Goal: Information Seeking & Learning: Understand process/instructions

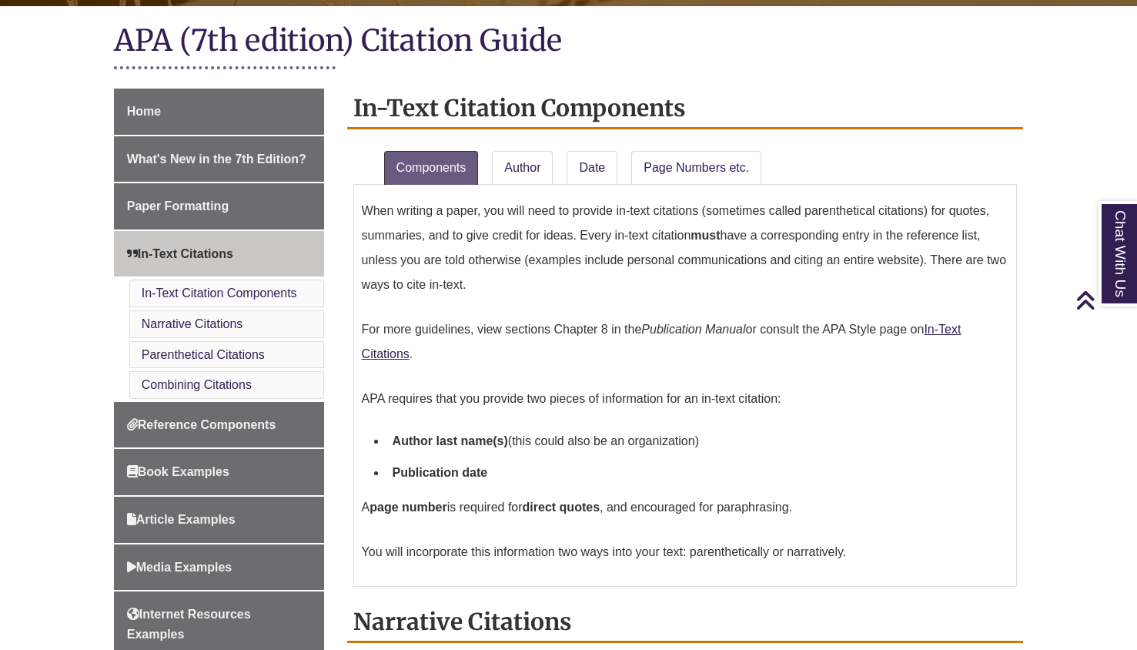
scroll to position [308, 0]
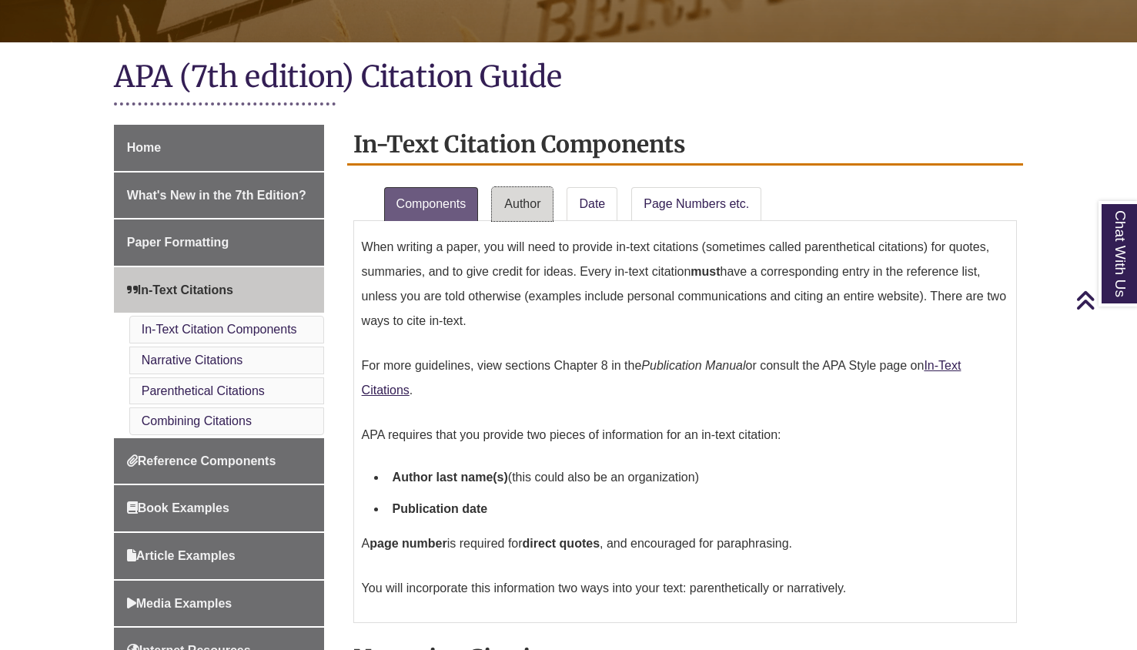
click at [516, 206] on link "Author" at bounding box center [522, 204] width 61 height 34
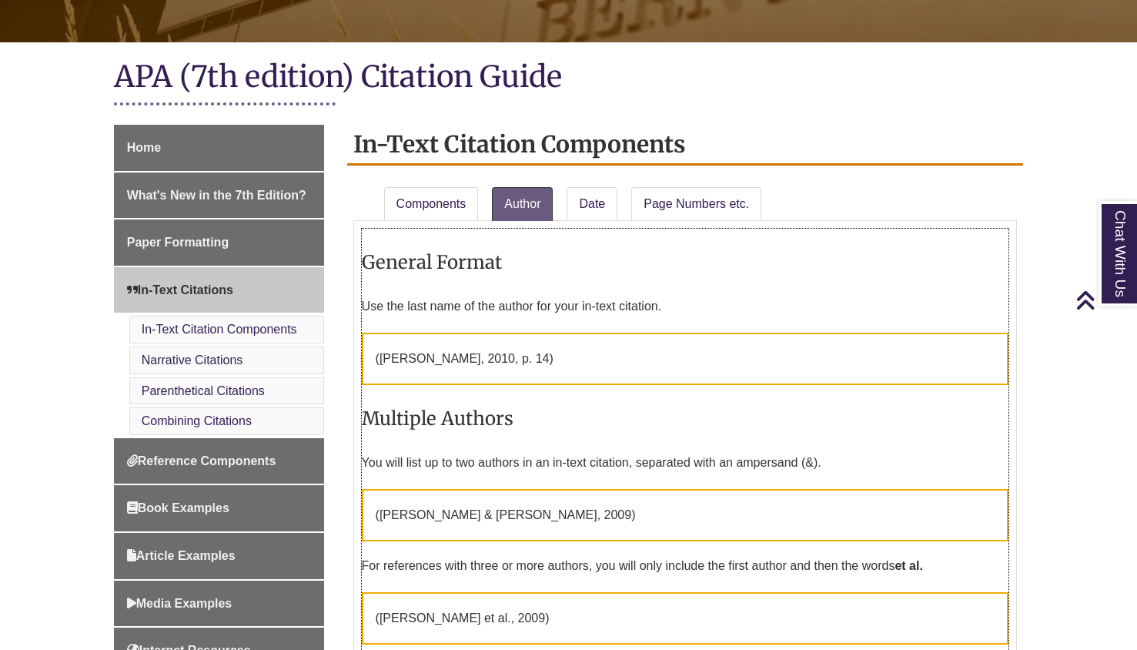
click at [542, 353] on p "( [PERSON_NAME] , 2010, p. 14)" at bounding box center [686, 359] width 648 height 52
drag, startPoint x: 476, startPoint y: 364, endPoint x: 380, endPoint y: 364, distance: 95.5
click at [471, 364] on p "( [PERSON_NAME] , 2010, p. 14)" at bounding box center [686, 359] width 648 height 52
click at [380, 362] on span "[PERSON_NAME]" at bounding box center [431, 358] width 102 height 13
click at [428, 347] on p "( [PERSON_NAME] , 2010, p. 14)" at bounding box center [686, 359] width 648 height 52
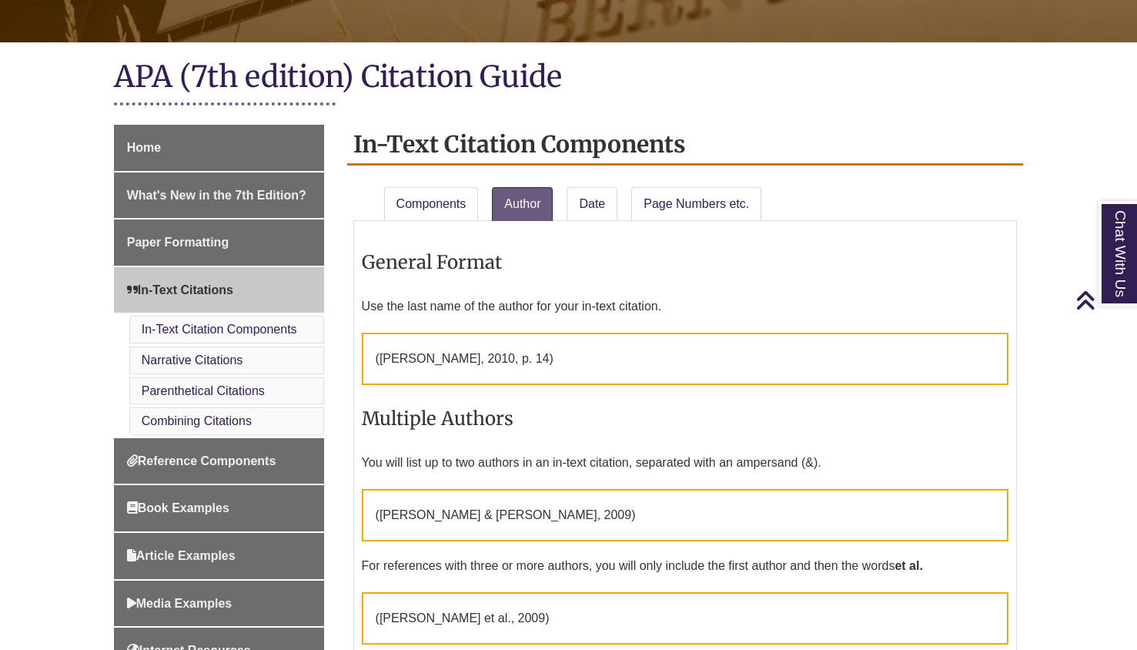
click at [0, 0] on div "Chat With Us" at bounding box center [0, 0] width 0 height 0
drag, startPoint x: 399, startPoint y: 360, endPoint x: 522, endPoint y: 354, distance: 123.3
click at [522, 354] on p "( [PERSON_NAME] , 2010, p. 14)" at bounding box center [686, 359] width 648 height 52
drag, startPoint x: 522, startPoint y: 354, endPoint x: 531, endPoint y: 355, distance: 9.3
click at [533, 353] on p "( [PERSON_NAME] , 2010, p. 14)" at bounding box center [686, 359] width 648 height 52
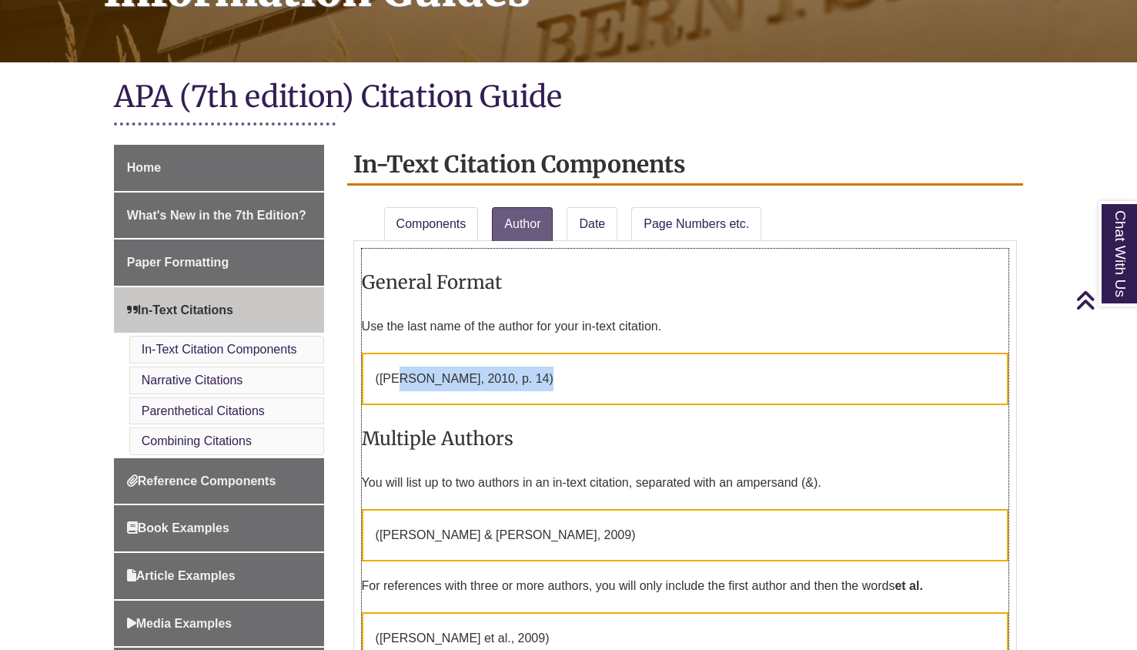
scroll to position [231, 0]
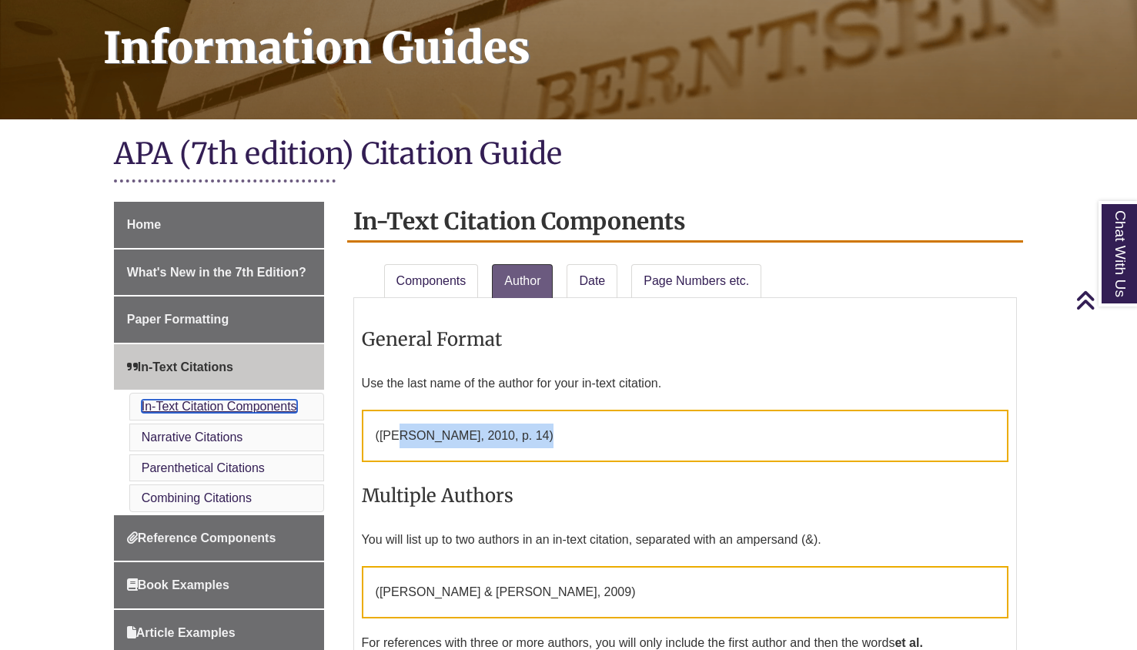
click at [186, 406] on link "In-Text Citation Components" at bounding box center [220, 406] width 156 height 13
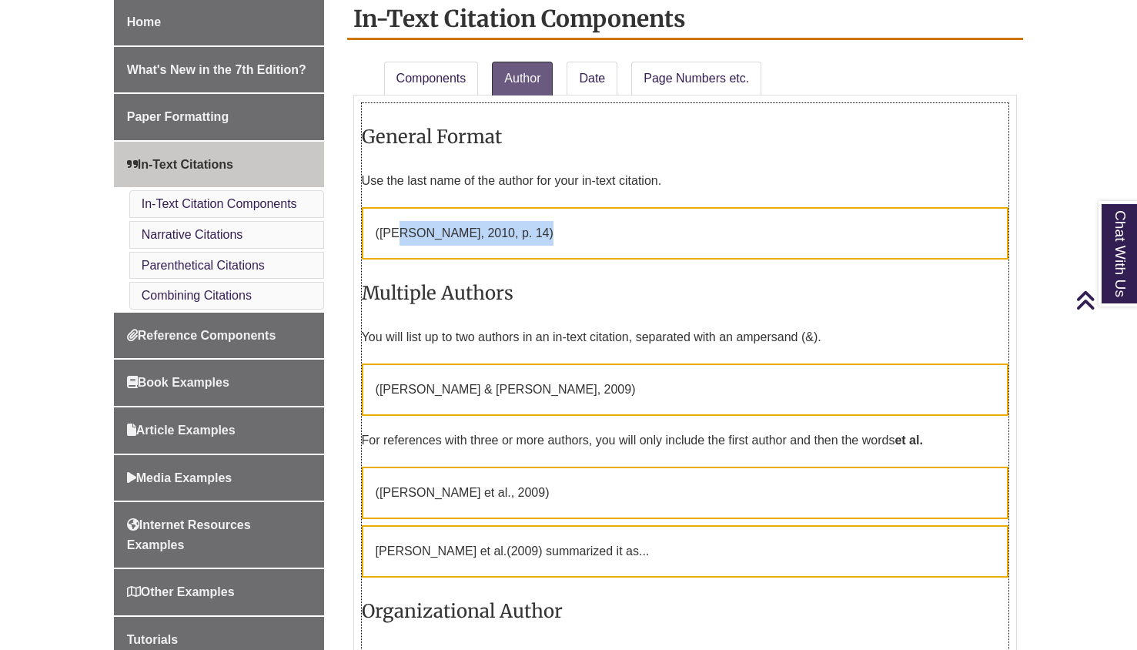
click at [422, 227] on span "[PERSON_NAME]" at bounding box center [431, 232] width 102 height 13
drag, startPoint x: 393, startPoint y: 178, endPoint x: 534, endPoint y: 202, distance: 142.9
click at [534, 202] on div "Use the last name of the author for your in-text citation. ( [PERSON_NAME] , 20…" at bounding box center [686, 210] width 648 height 97
drag, startPoint x: 534, startPoint y: 202, endPoint x: 538, endPoint y: 186, distance: 16.8
click at [541, 197] on p "Use the last name of the author for your in-text citation." at bounding box center [686, 180] width 648 height 37
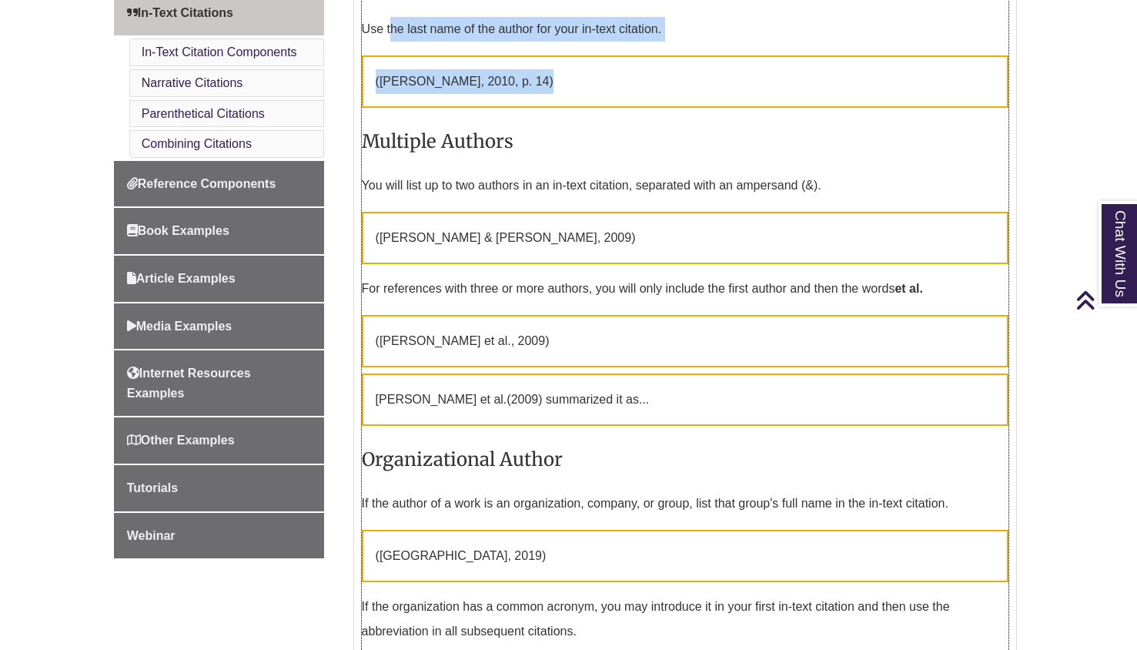
scroll to position [588, 0]
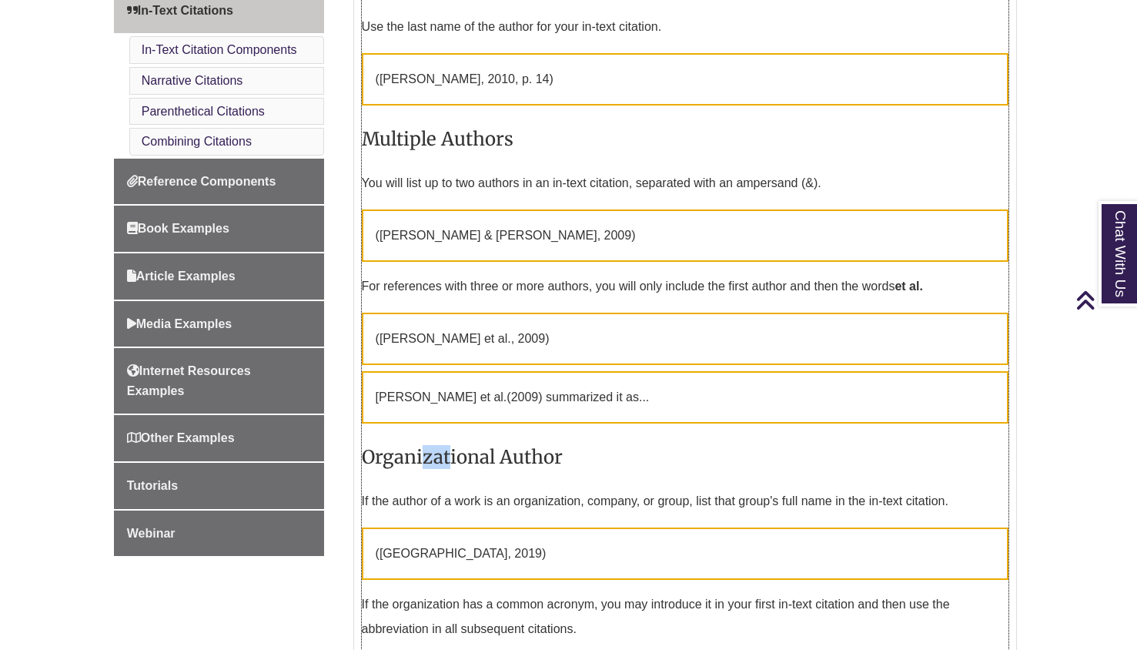
drag, startPoint x: 423, startPoint y: 464, endPoint x: 471, endPoint y: 467, distance: 47.9
click at [471, 467] on h3 "Organizational Author" at bounding box center [686, 457] width 648 height 36
drag, startPoint x: 471, startPoint y: 467, endPoint x: 482, endPoint y: 471, distance: 12.2
click at [477, 464] on h3 "Organizational Author" at bounding box center [686, 457] width 648 height 36
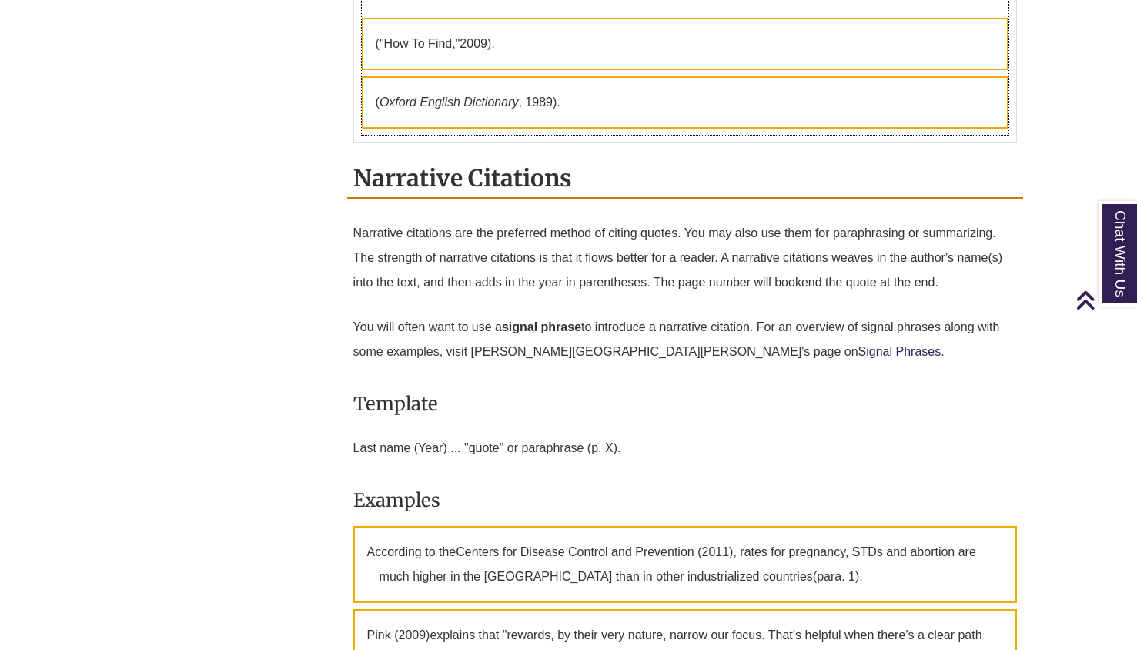
scroll to position [1666, 0]
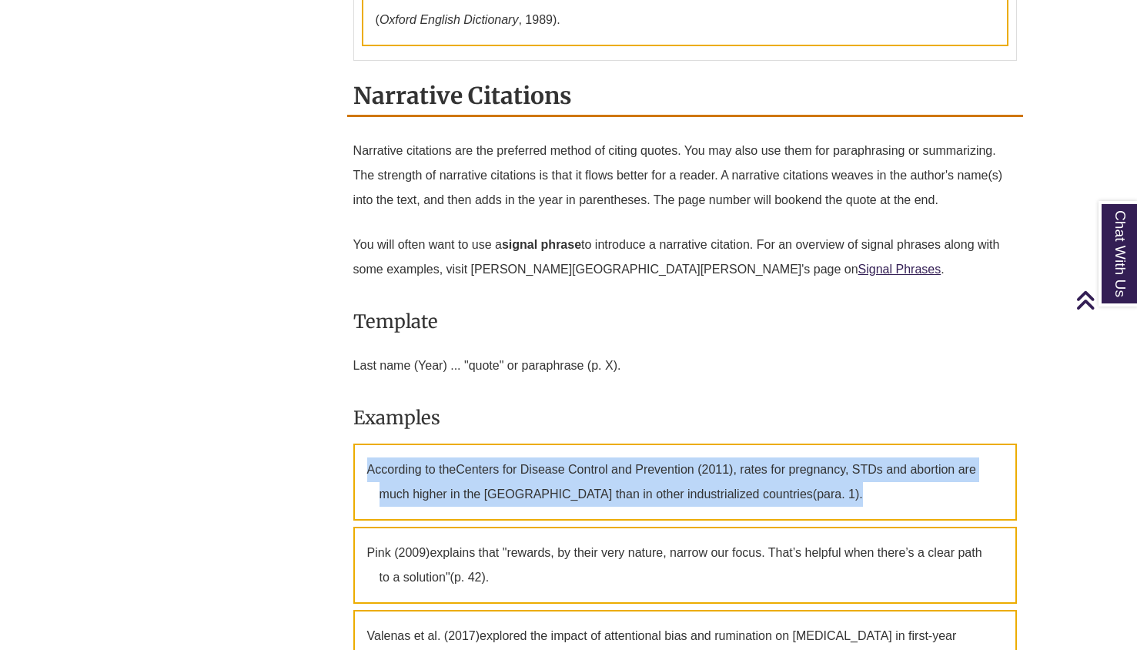
drag, startPoint x: 369, startPoint y: 466, endPoint x: 782, endPoint y: 493, distance: 413.7
click at [782, 493] on p "According to the Centers for Disease Control and Prevention (2011) , rates for …" at bounding box center [685, 482] width 665 height 77
copy p "According to the Centers for Disease Control and Prevention (2011) , rates for …"
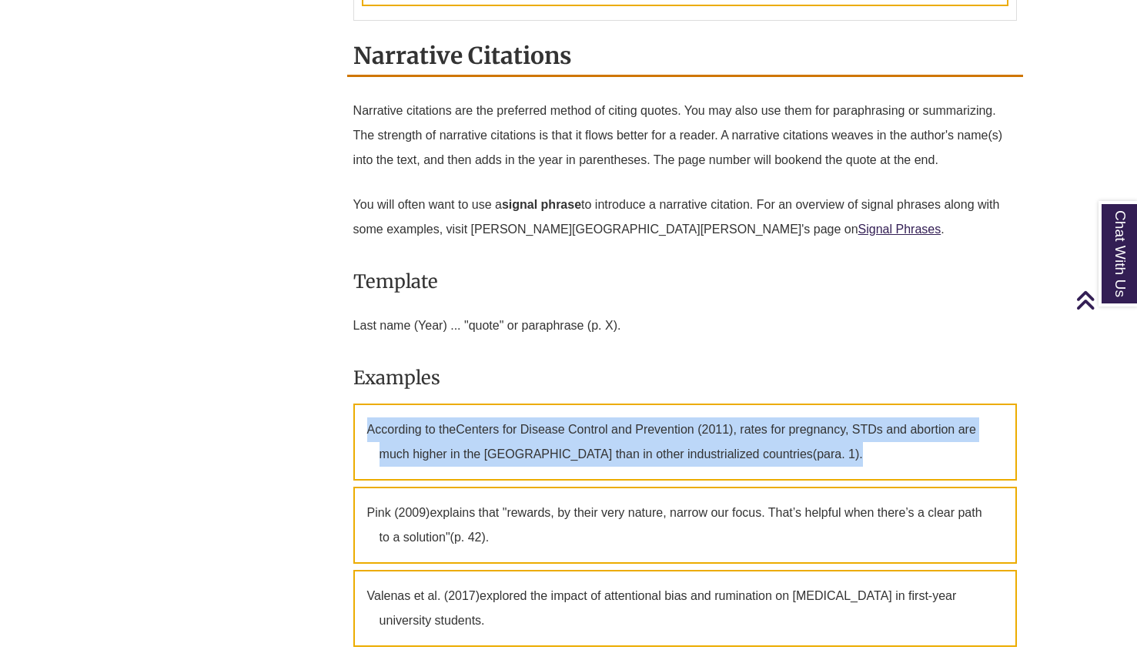
scroll to position [1820, 0]
